Goal: Information Seeking & Learning: Learn about a topic

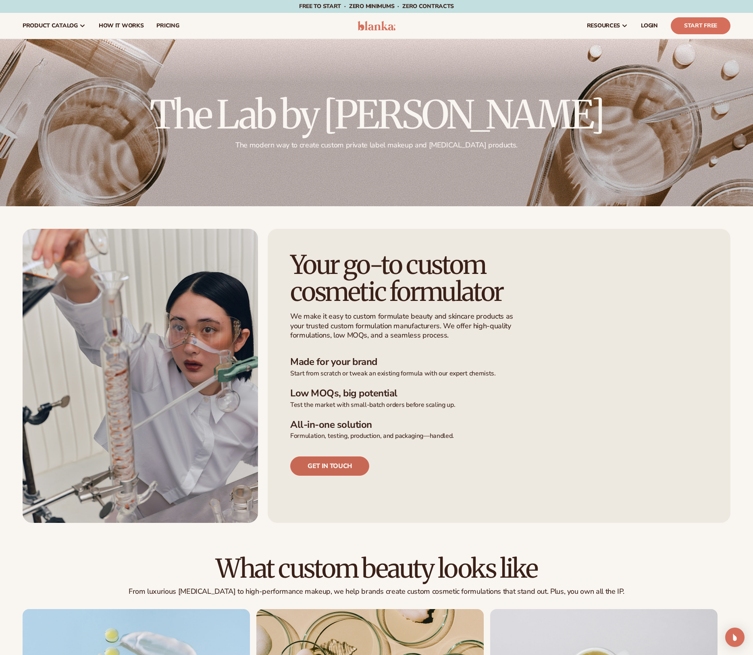
click at [331, 464] on link "Get in touch" at bounding box center [329, 466] width 79 height 19
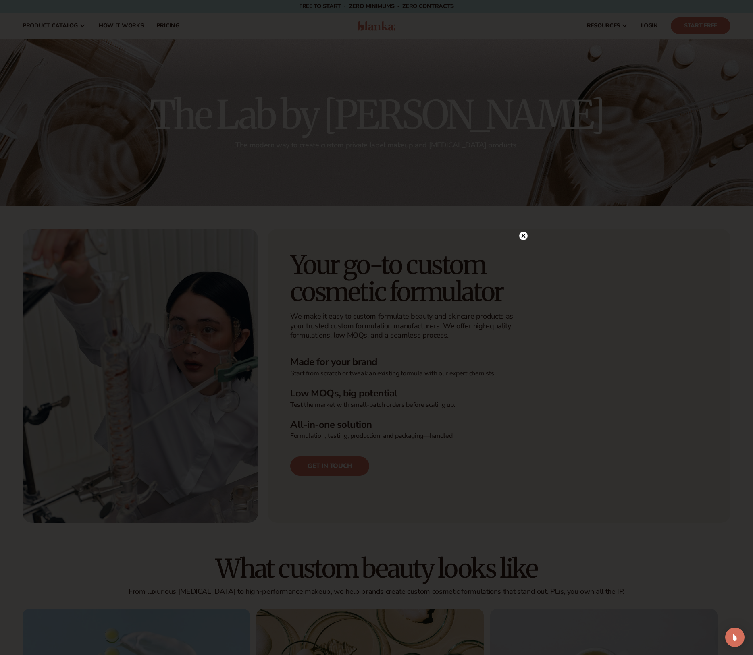
click at [522, 236] on circle at bounding box center [523, 236] width 8 height 8
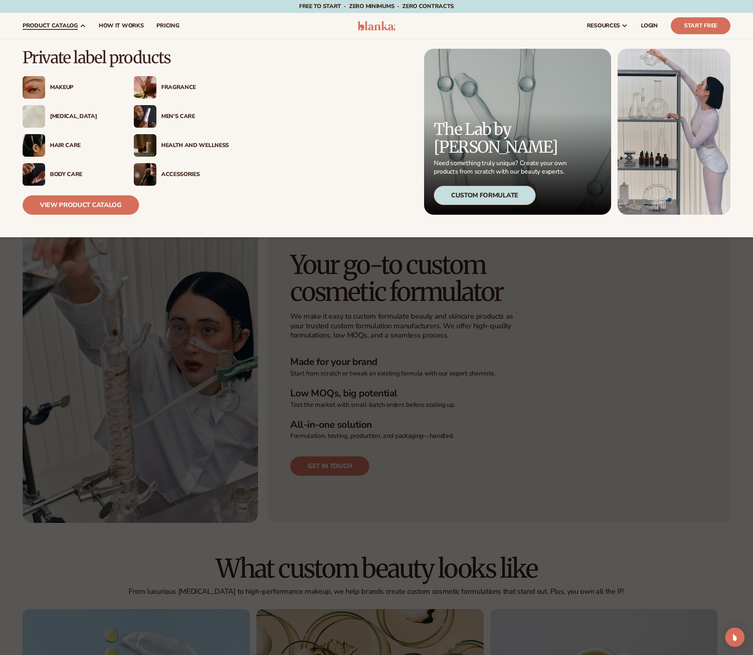
click at [182, 144] on div "Health And Wellness" at bounding box center [195, 145] width 68 height 7
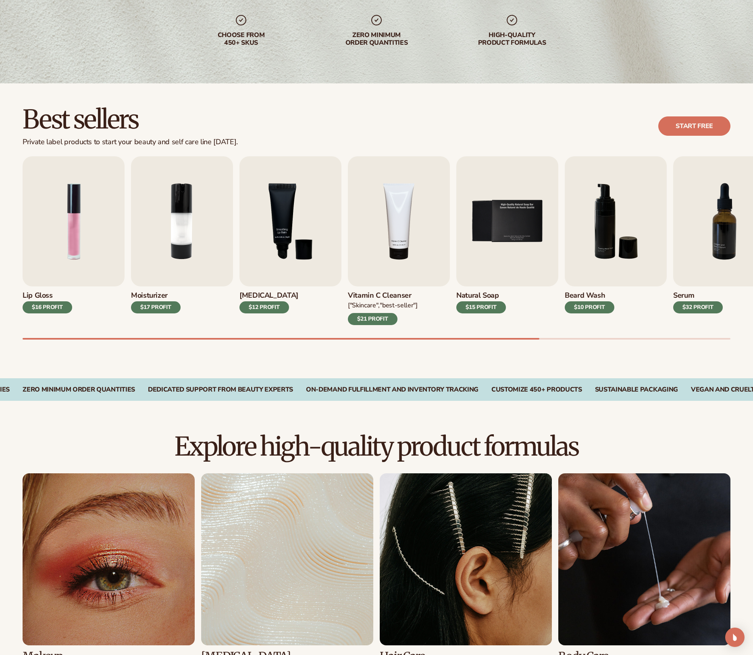
scroll to position [148, 0]
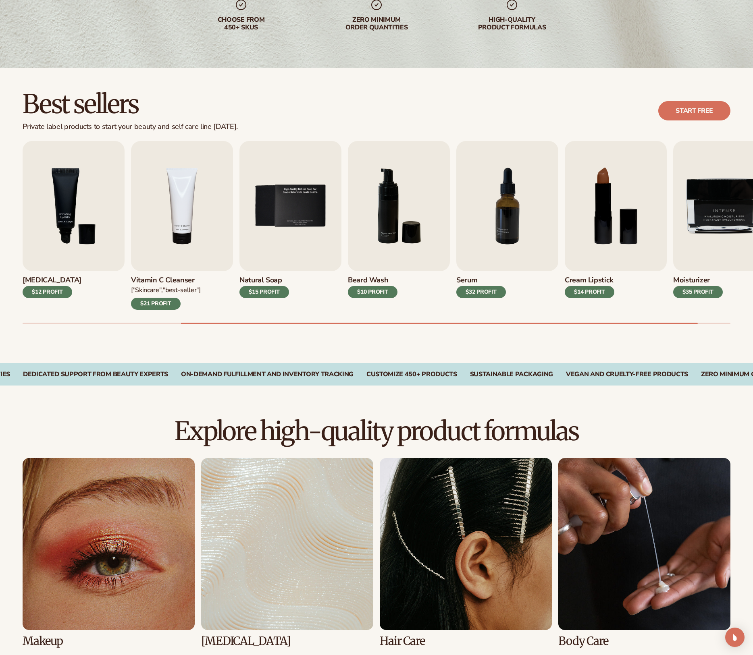
click at [266, 292] on div "$15 PROFIT" at bounding box center [264, 292] width 50 height 12
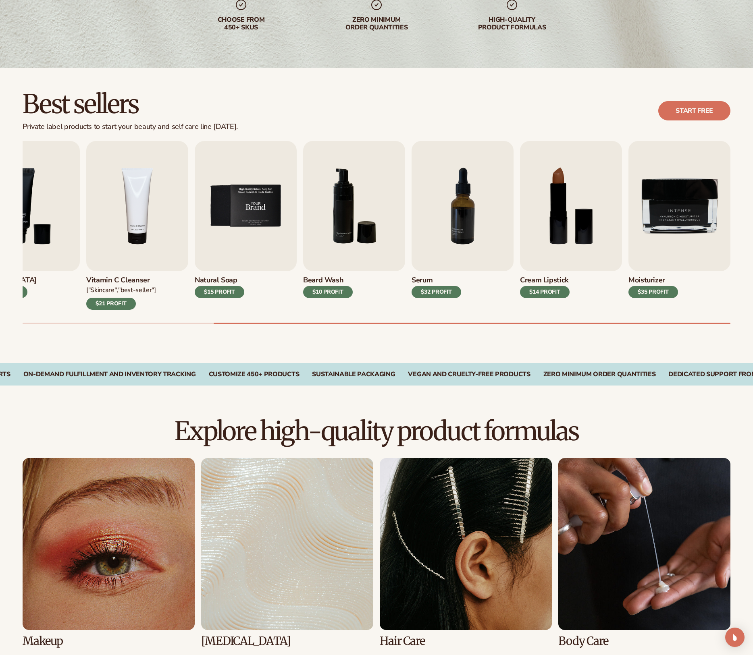
click at [233, 241] on img "5 / 9" at bounding box center [246, 206] width 102 height 130
click at [248, 222] on img "5 / 9" at bounding box center [246, 206] width 102 height 130
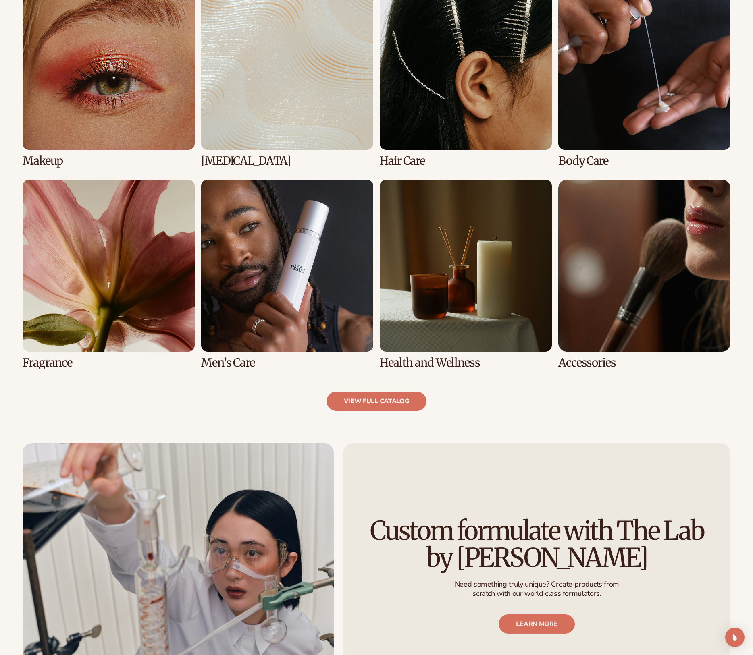
scroll to position [680, 0]
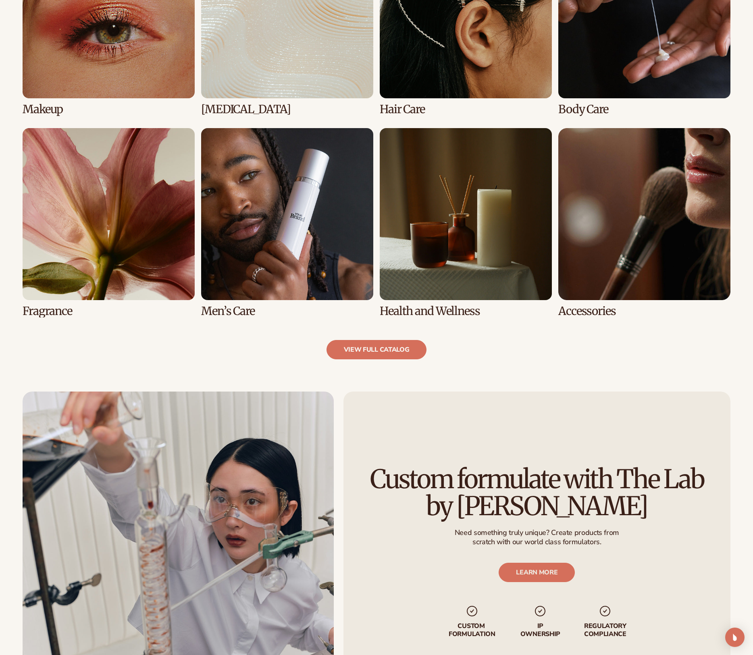
click at [295, 248] on link "6 / 8" at bounding box center [287, 222] width 172 height 189
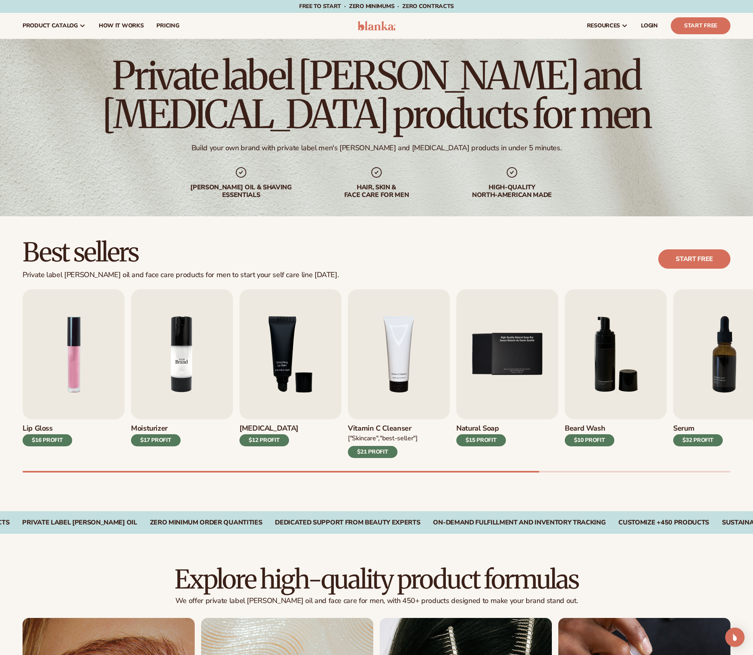
click at [198, 338] on img "2 / 9" at bounding box center [182, 354] width 102 height 130
click at [181, 341] on img "2 / 9" at bounding box center [182, 354] width 102 height 130
click at [177, 388] on img "2 / 9" at bounding box center [182, 354] width 102 height 130
click at [157, 441] on div "$17 PROFIT" at bounding box center [156, 441] width 50 height 12
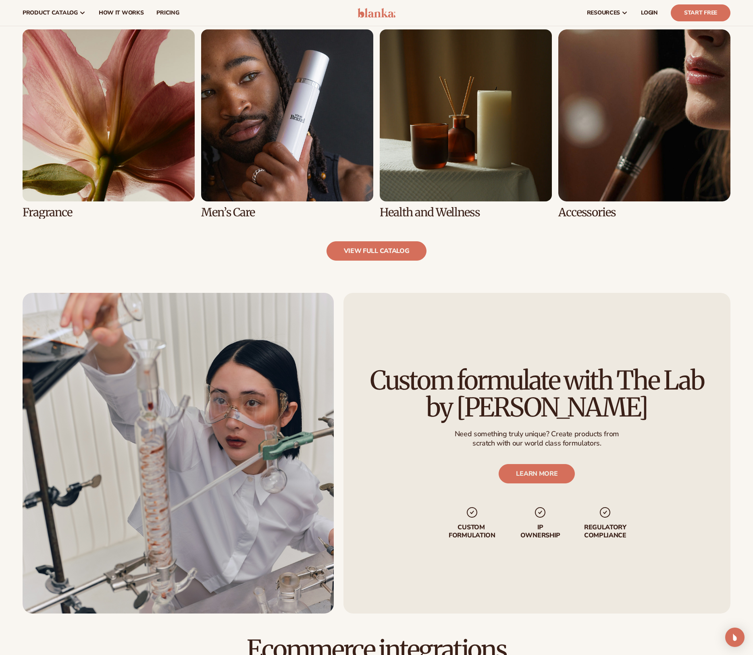
scroll to position [601, 0]
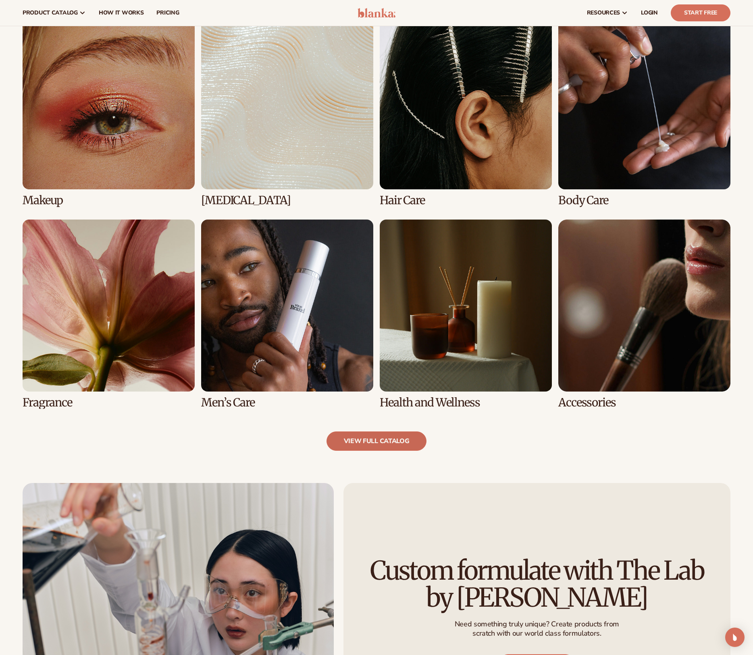
click at [358, 440] on link "view full catalog" at bounding box center [377, 441] width 100 height 19
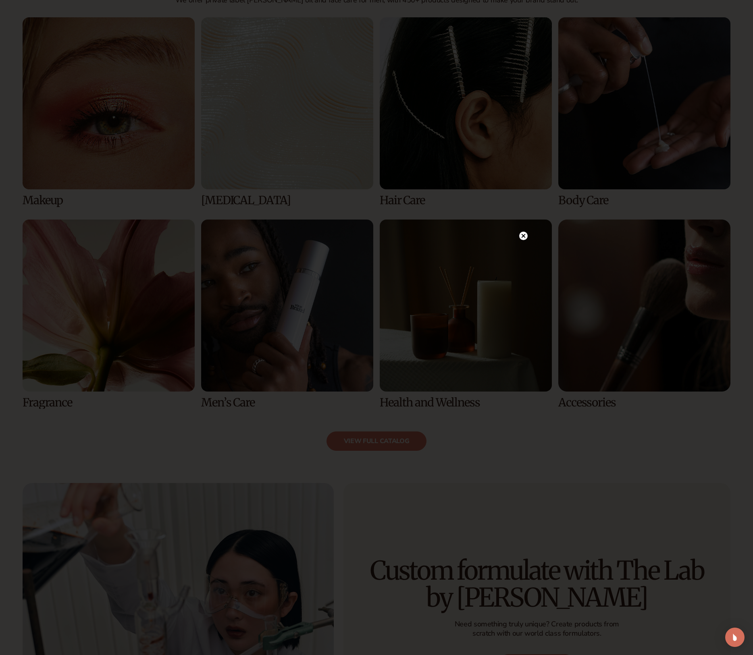
scroll to position [1049, 0]
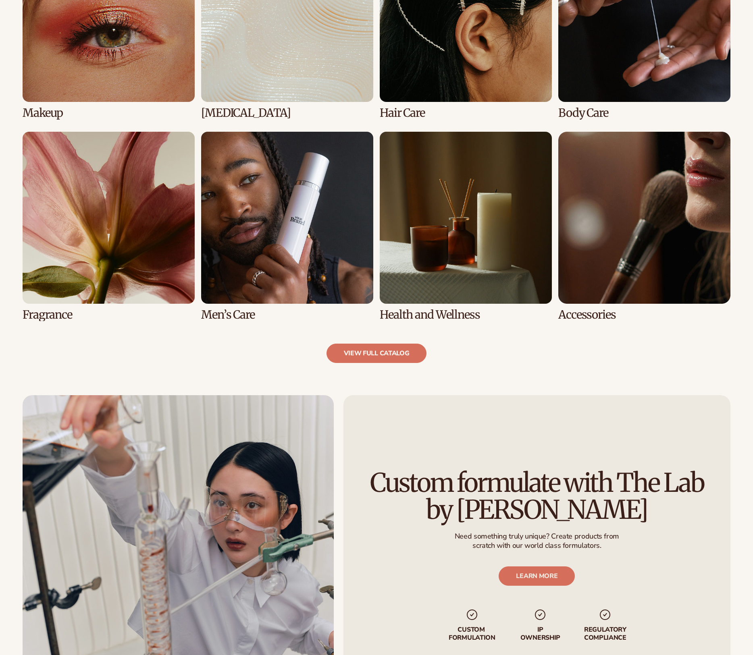
scroll to position [680, 0]
